Goal: Navigation & Orientation: Find specific page/section

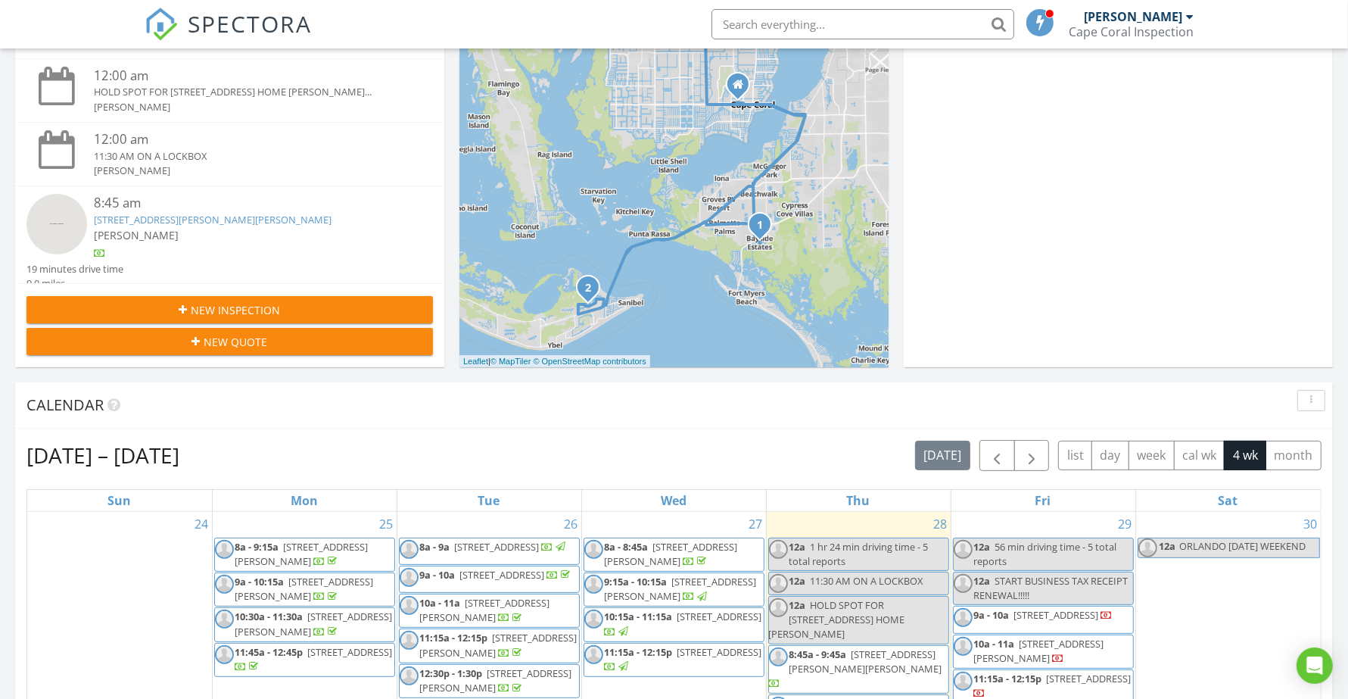
scroll to position [1407, 1378]
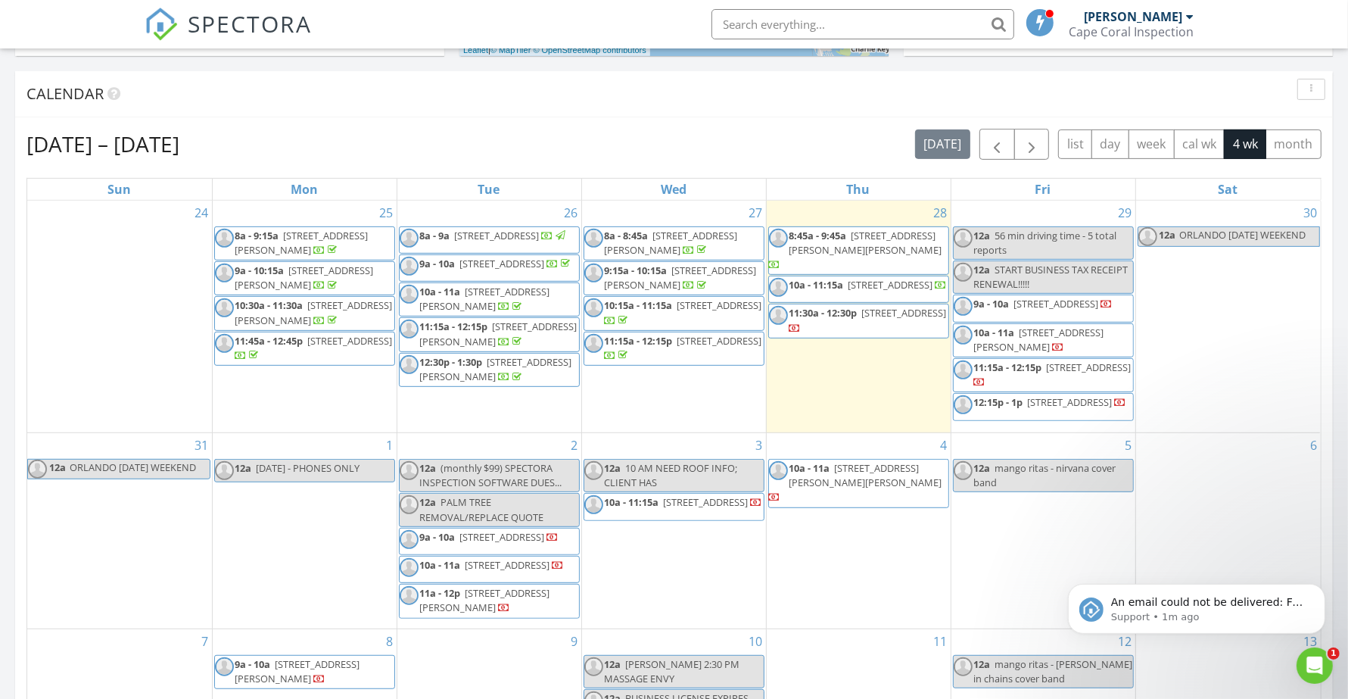
scroll to position [5, 0]
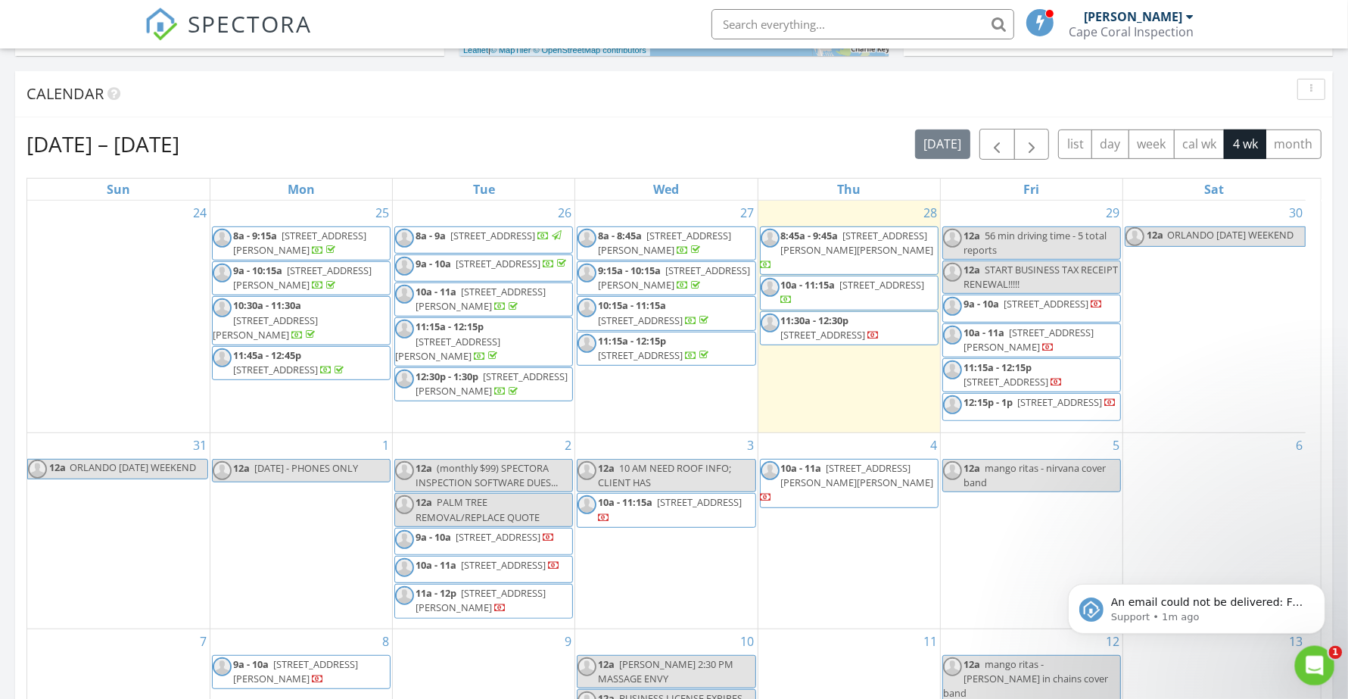
click at [1317, 656] on icon "Open Intercom Messenger" at bounding box center [1313, 663] width 25 height 25
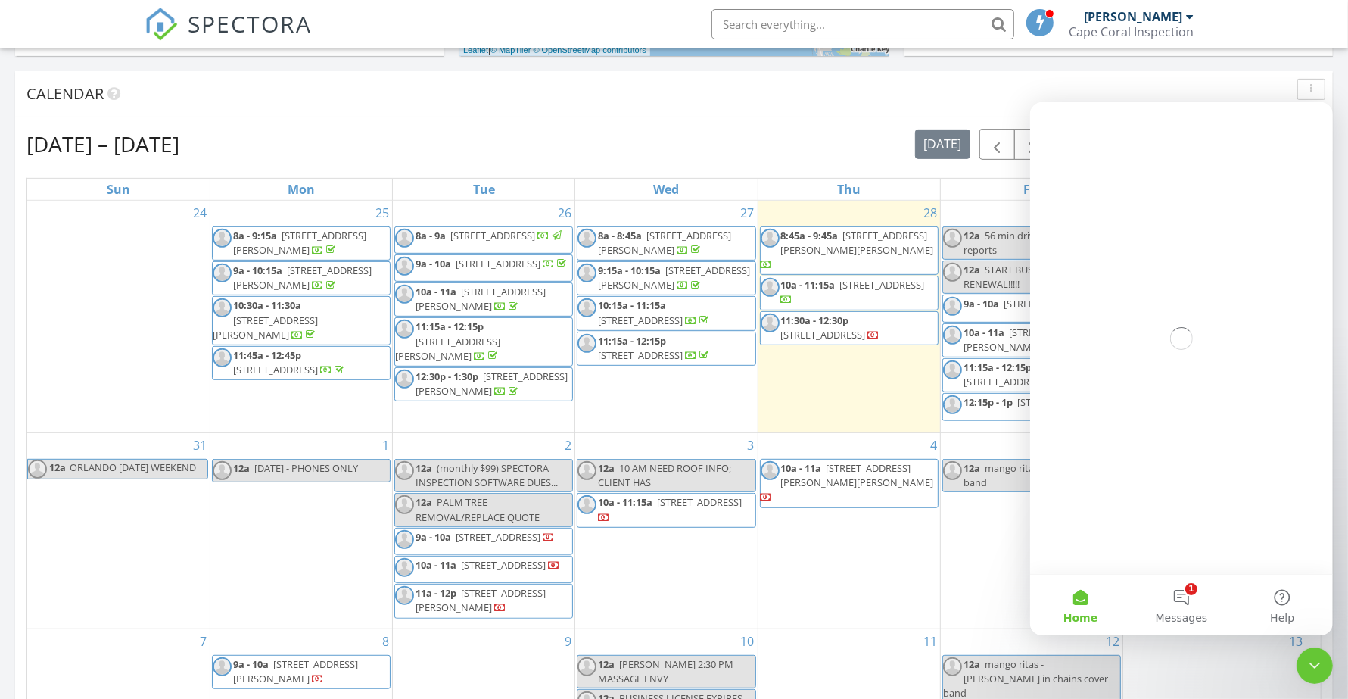
scroll to position [0, 0]
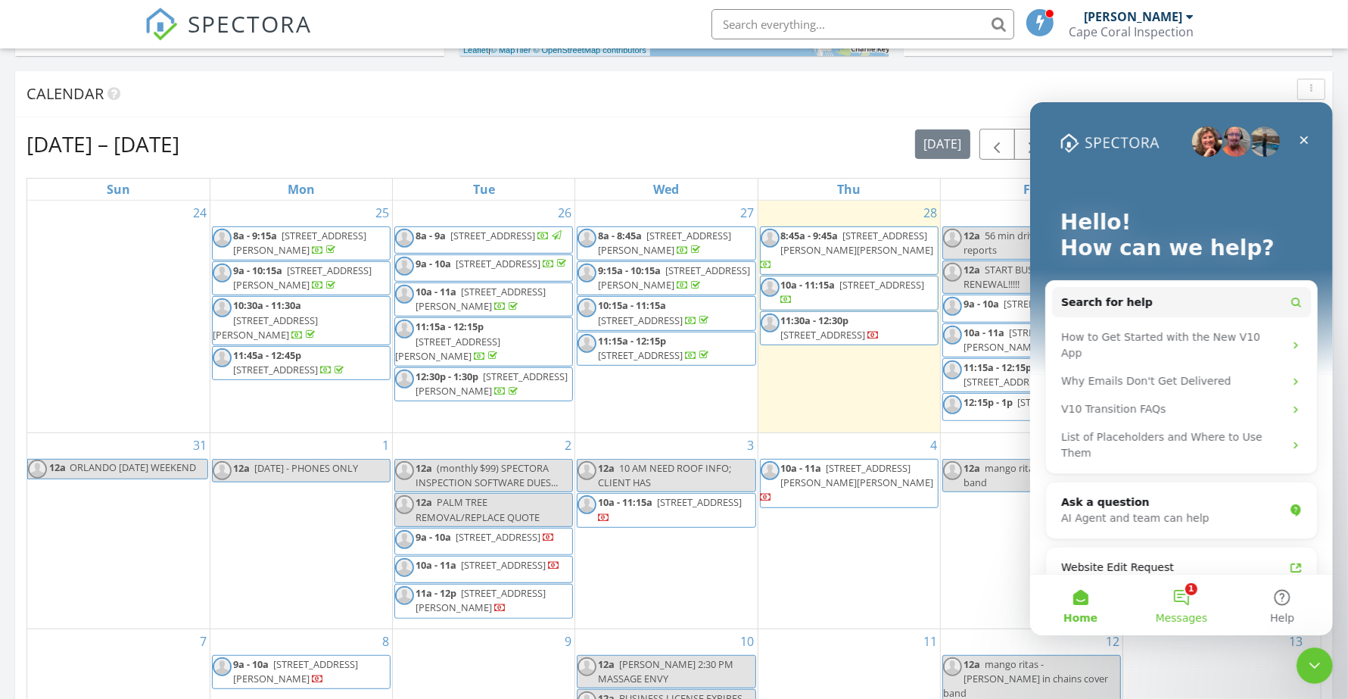
click at [1171, 594] on button "1 Messages" at bounding box center [1180, 604] width 101 height 61
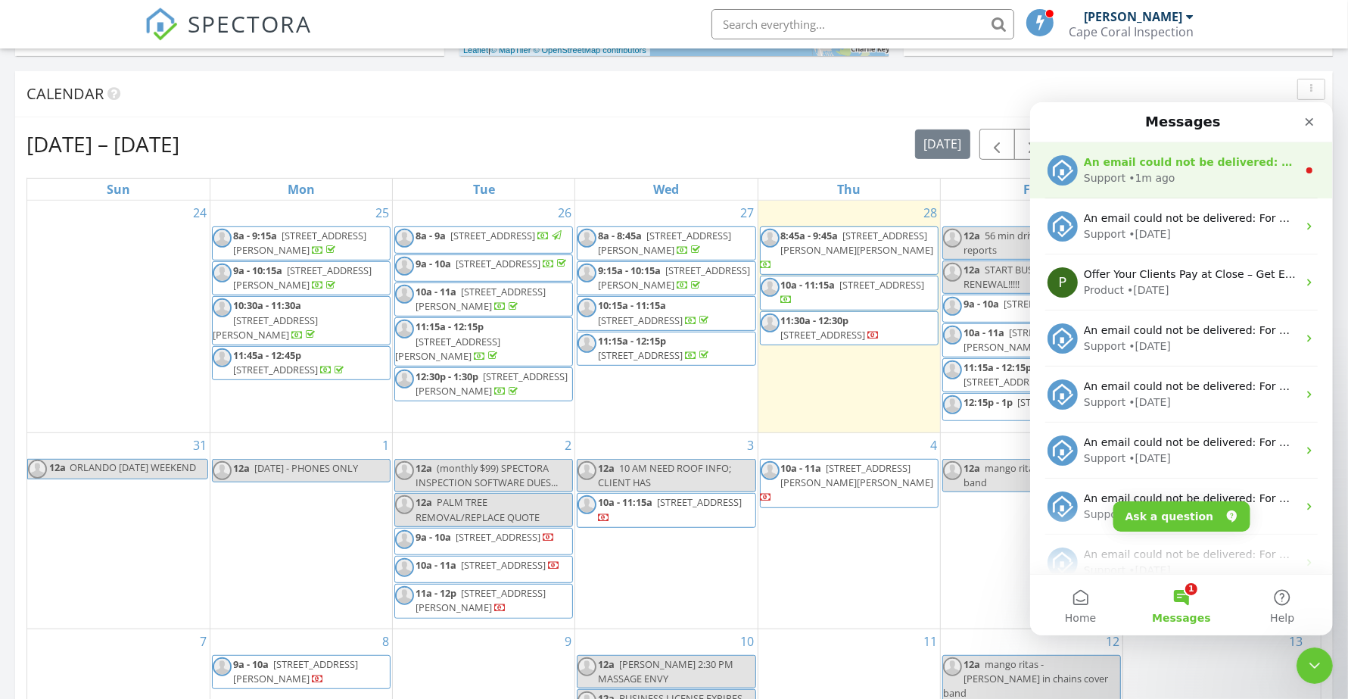
click at [1128, 171] on div "• 1m ago" at bounding box center [1151, 178] width 46 height 16
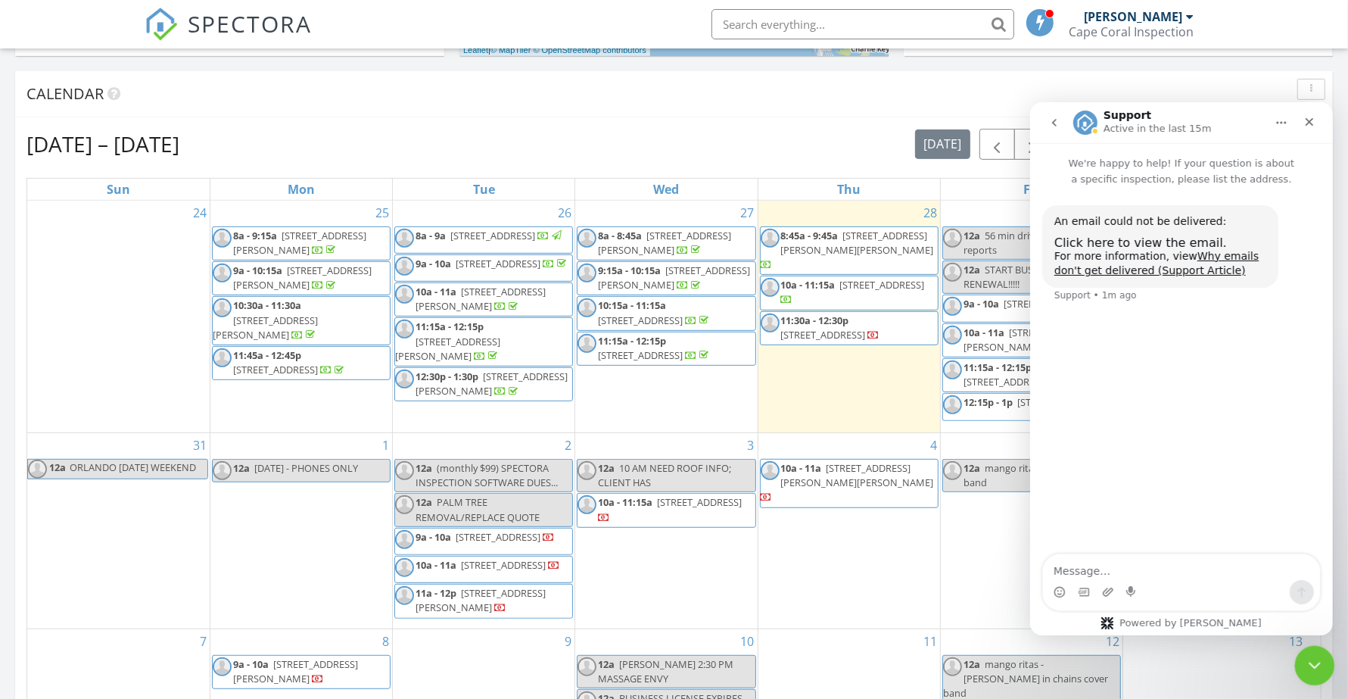
click at [1311, 656] on icon "Close Intercom Messenger" at bounding box center [1313, 663] width 18 height 18
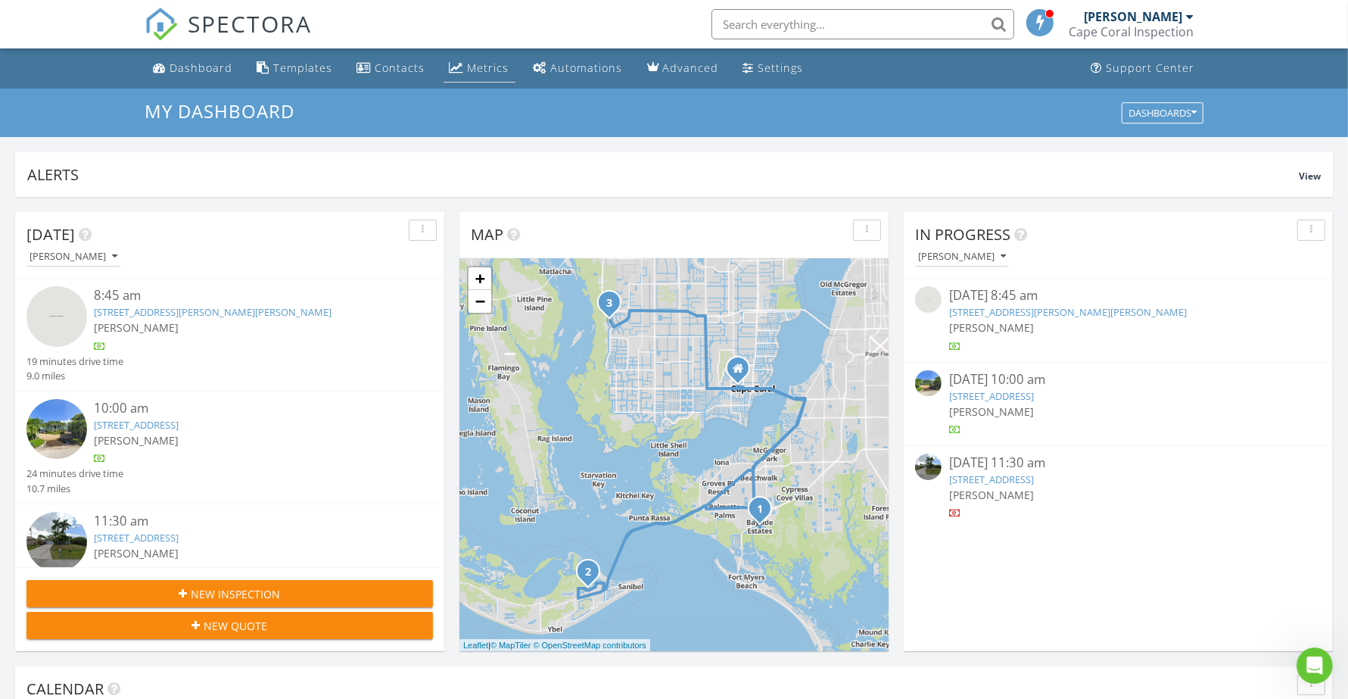
click at [486, 64] on div "Metrics" at bounding box center [489, 68] width 42 height 14
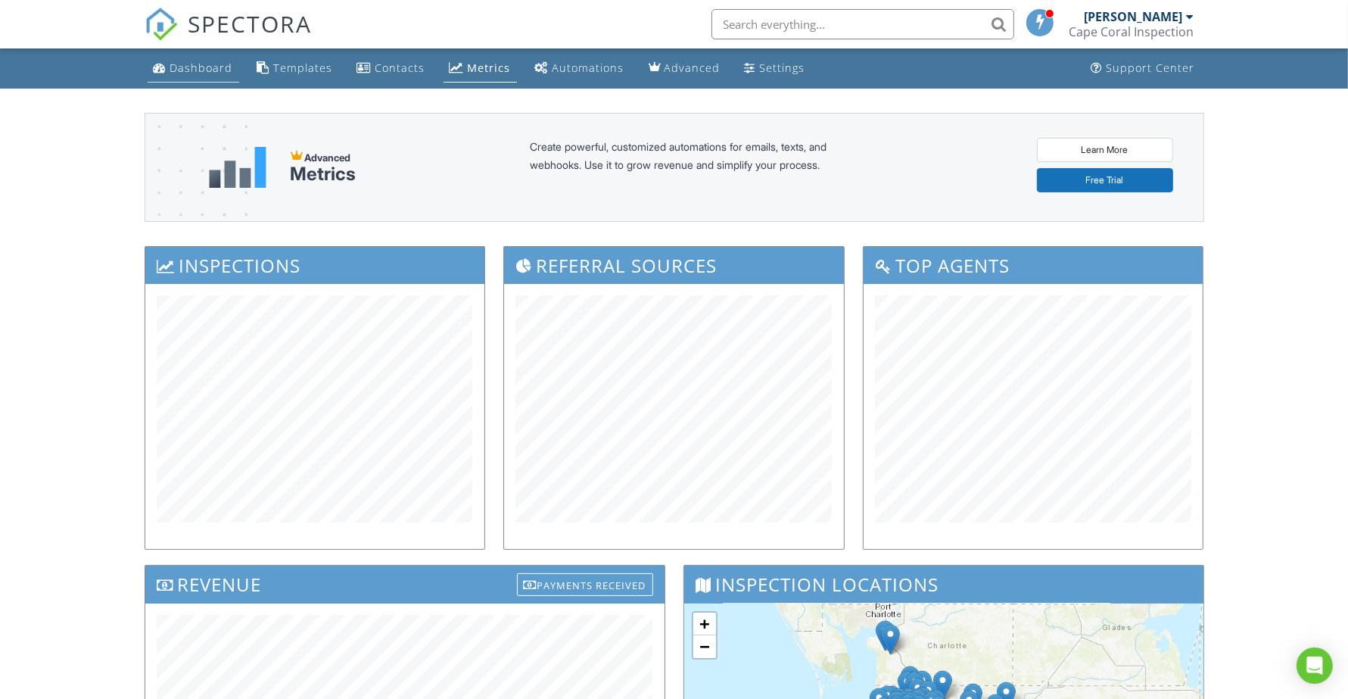
click at [188, 58] on link "Dashboard" at bounding box center [194, 69] width 92 height 28
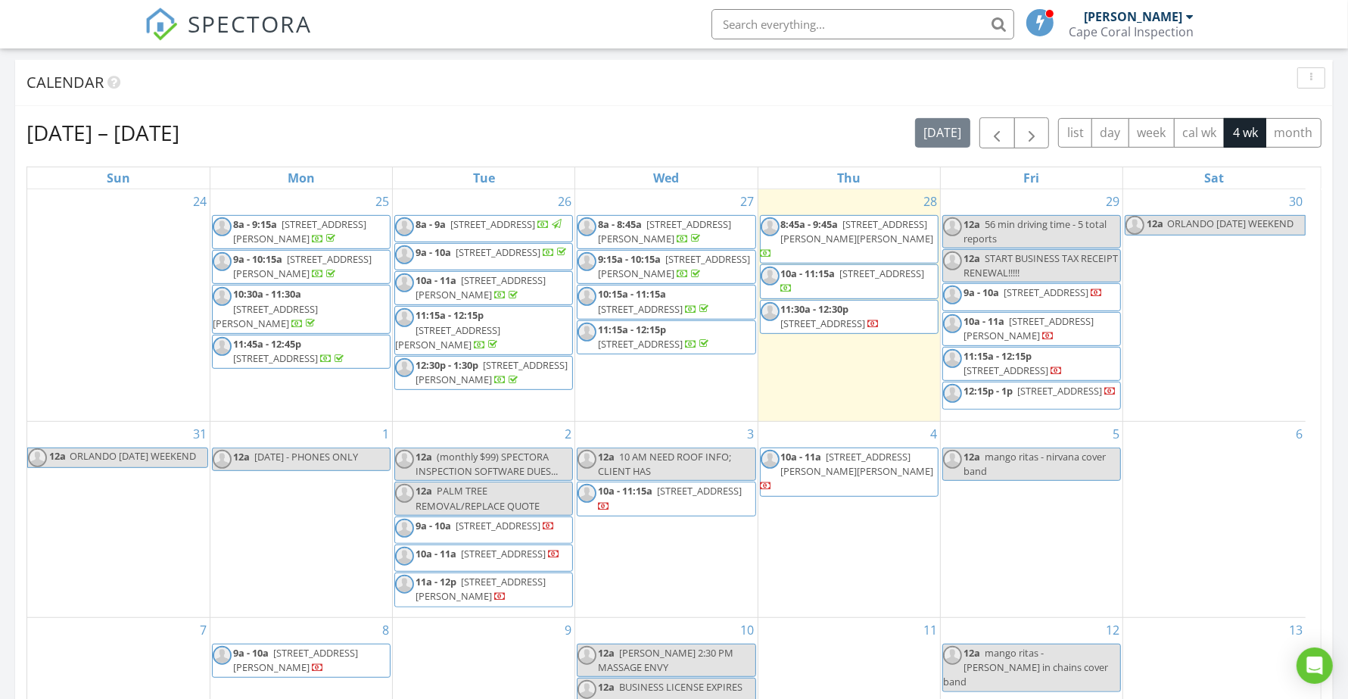
scroll to position [473, 0]
